Goal: Task Accomplishment & Management: Use online tool/utility

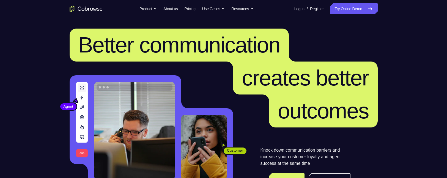
scroll to position [58, 0]
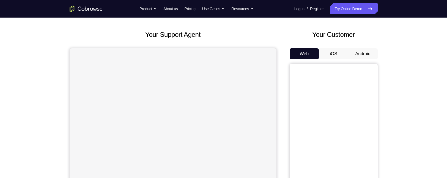
scroll to position [23, 0]
click at [369, 53] on button "Android" at bounding box center [363, 54] width 29 height 11
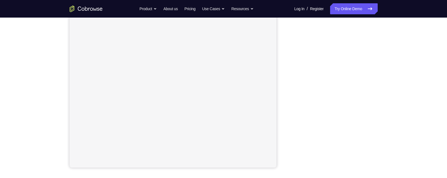
scroll to position [87, 0]
